Goal: Task Accomplishment & Management: Manage account settings

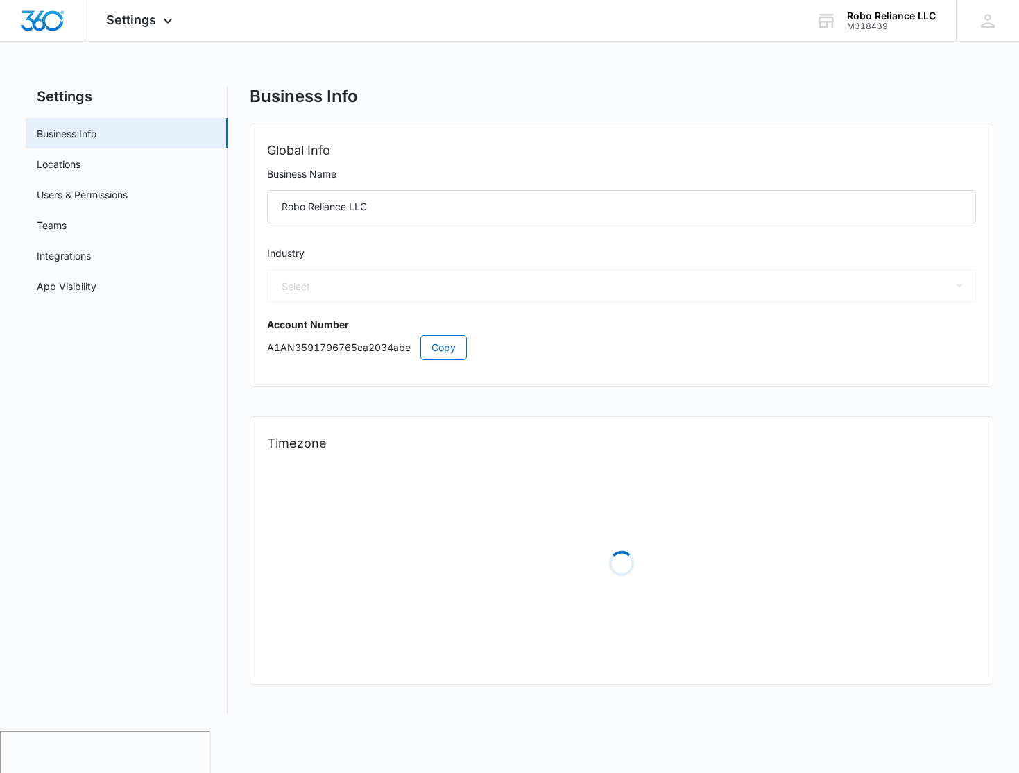
select select "32"
select select "US"
select select "America/[GEOGRAPHIC_DATA]"
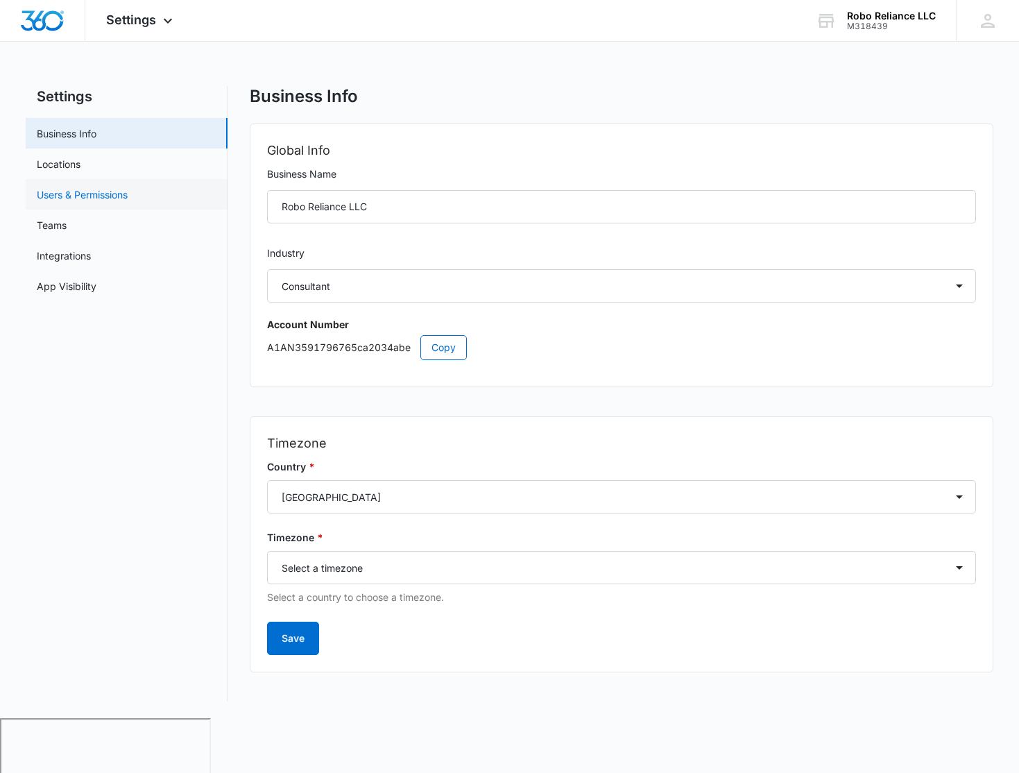
click at [72, 187] on link "Users & Permissions" at bounding box center [82, 194] width 91 height 15
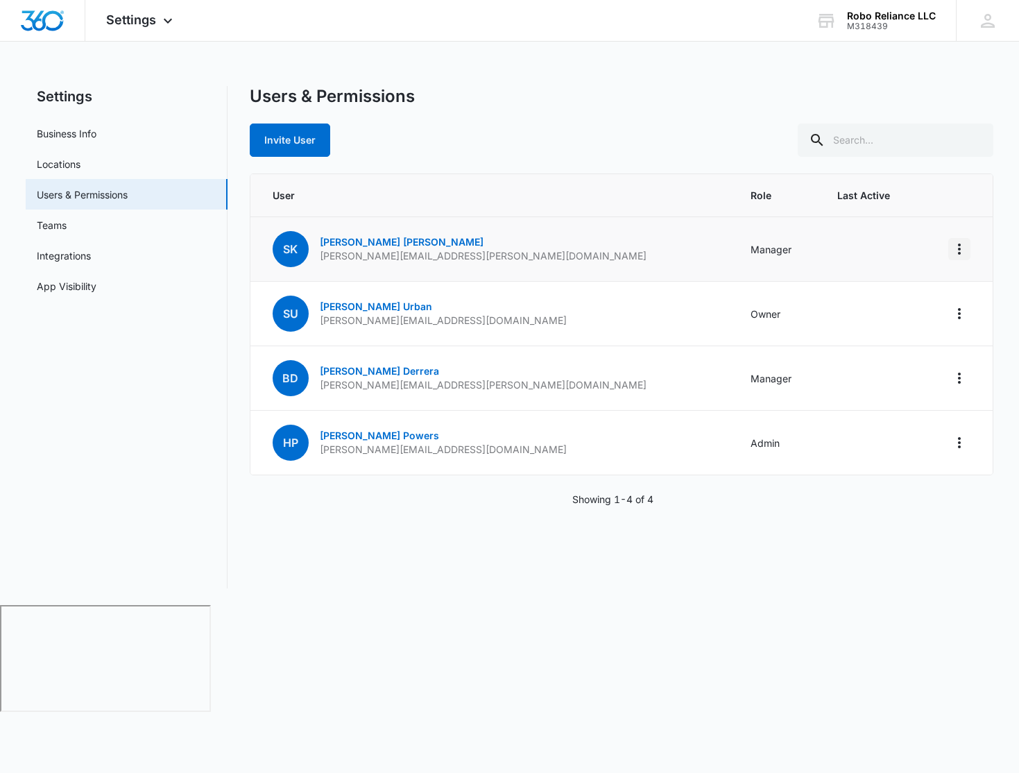
click at [958, 248] on icon "Actions" at bounding box center [959, 248] width 3 height 11
click at [734, 245] on td "Manager" at bounding box center [777, 249] width 87 height 65
click at [364, 240] on link "[PERSON_NAME]" at bounding box center [402, 242] width 164 height 12
